Goal: Information Seeking & Learning: Learn about a topic

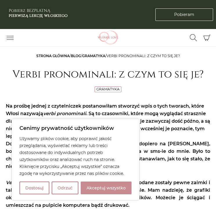
click at [101, 193] on button "Akceptuj wszystko" at bounding box center [106, 188] width 51 height 13
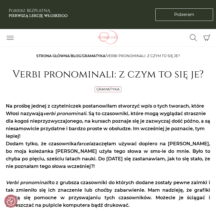
checkbox input "true"
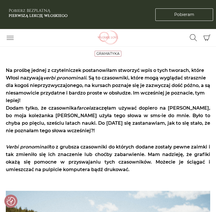
scroll to position [77, 0]
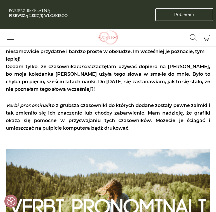
click at [82, 69] on em "farcela" at bounding box center [85, 67] width 17 height 6
copy p "farcela"
